Goal: Navigation & Orientation: Find specific page/section

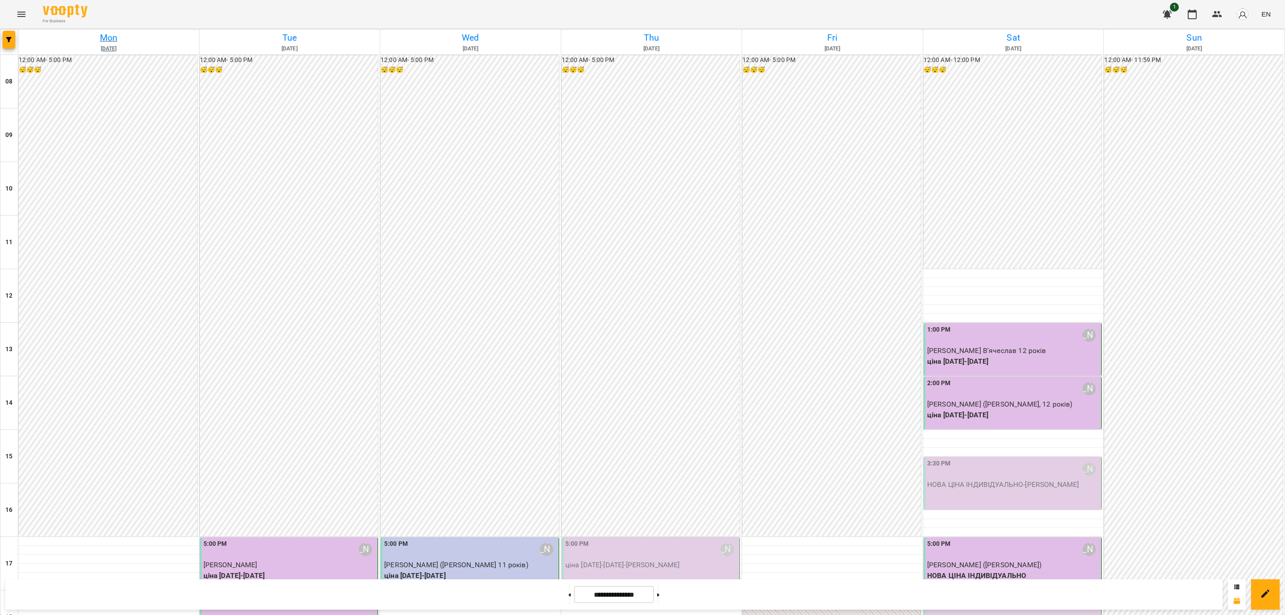
scroll to position [201, 0]
click at [0, 592] on div "**********" at bounding box center [642, 594] width 1285 height 41
drag, startPoint x: 832, startPoint y: 237, endPoint x: 858, endPoint y: 190, distance: 53.9
click at [858, 190] on div "12:00 AM - 5:00 PM 😴😴😴" at bounding box center [831, 295] width 178 height 481
click at [768, 261] on div at bounding box center [642, 307] width 1285 height 615
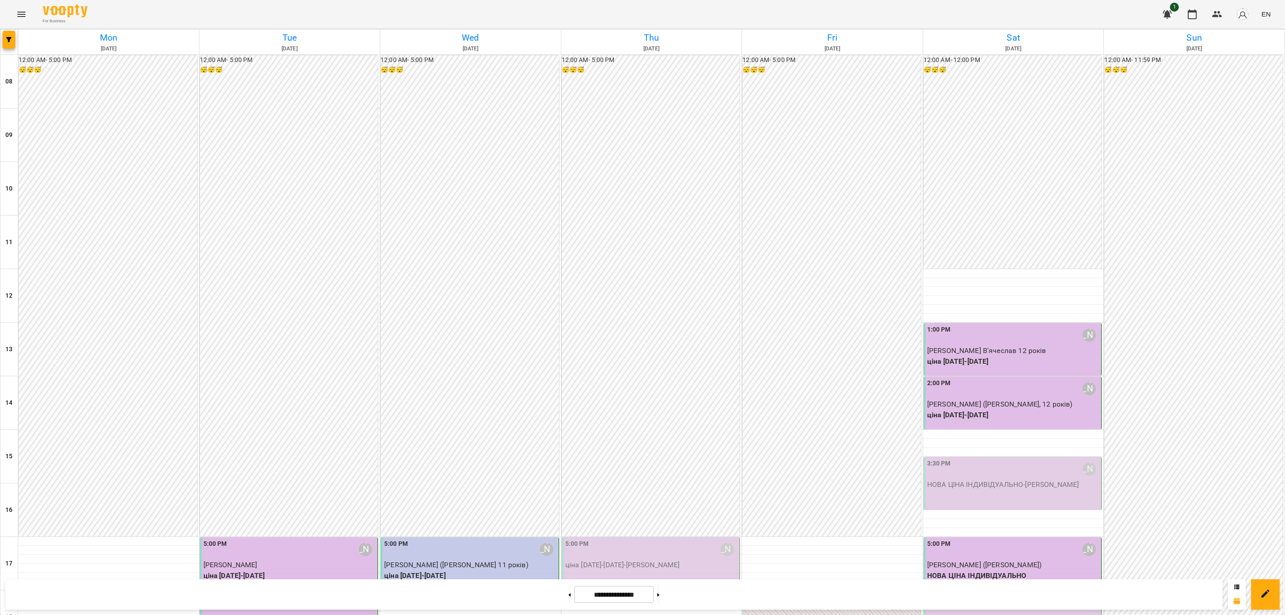
scroll to position [335, 0]
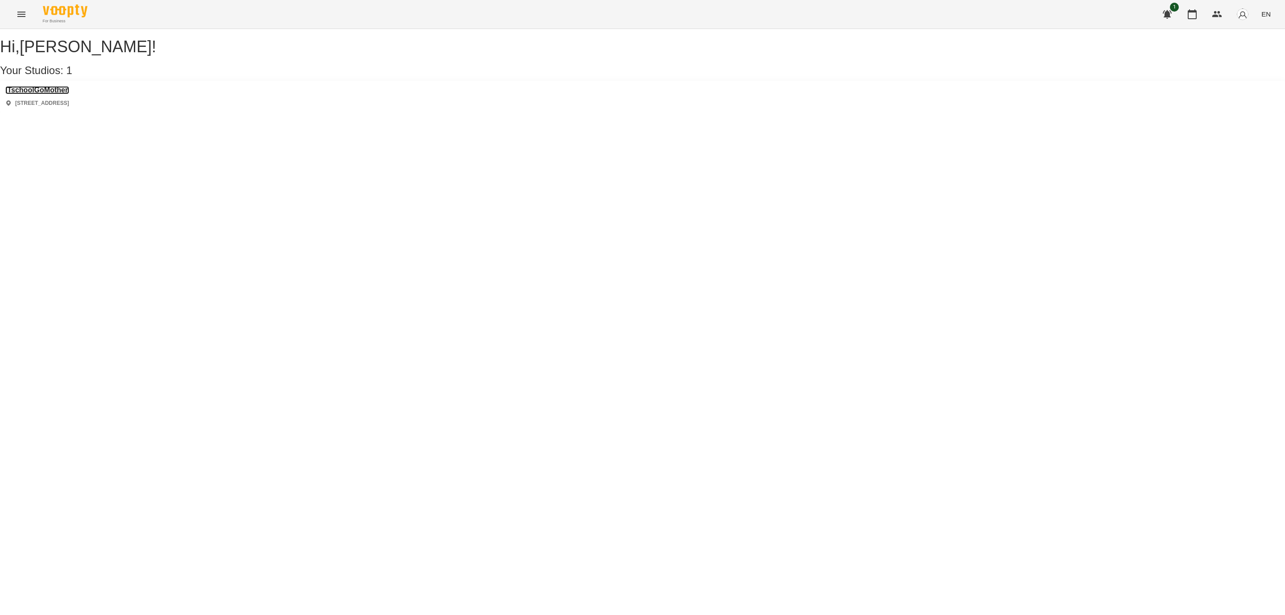
click at [69, 94] on h3 "ITschoolGoMother" at bounding box center [37, 90] width 64 height 8
